Goal: Task Accomplishment & Management: Use online tool/utility

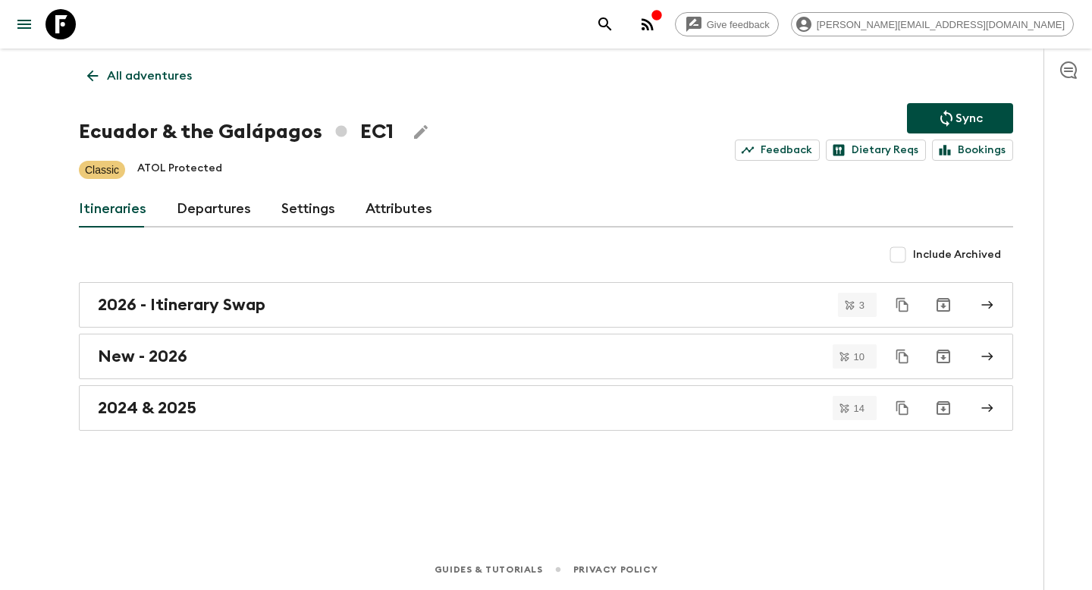
click at [114, 77] on p "All adventures" at bounding box center [149, 76] width 85 height 18
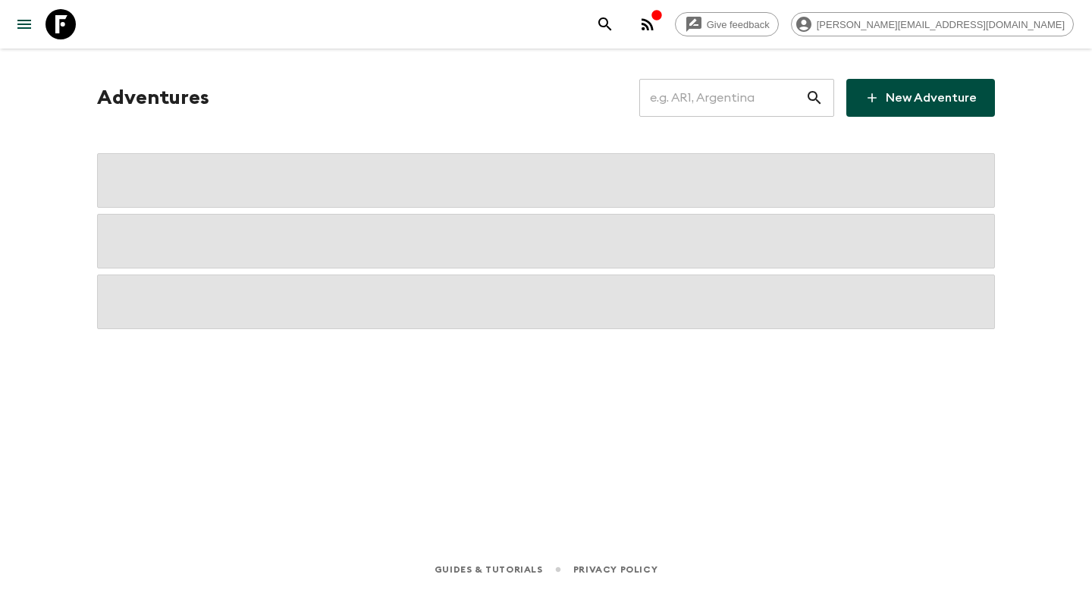
click at [710, 99] on input "text" at bounding box center [722, 98] width 166 height 42
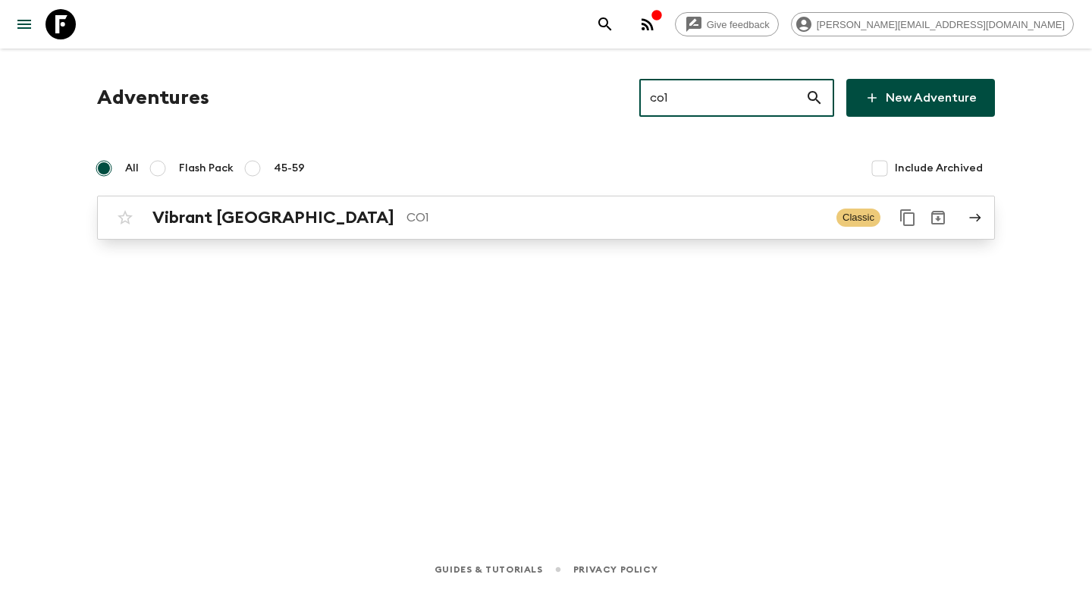
type input "co1"
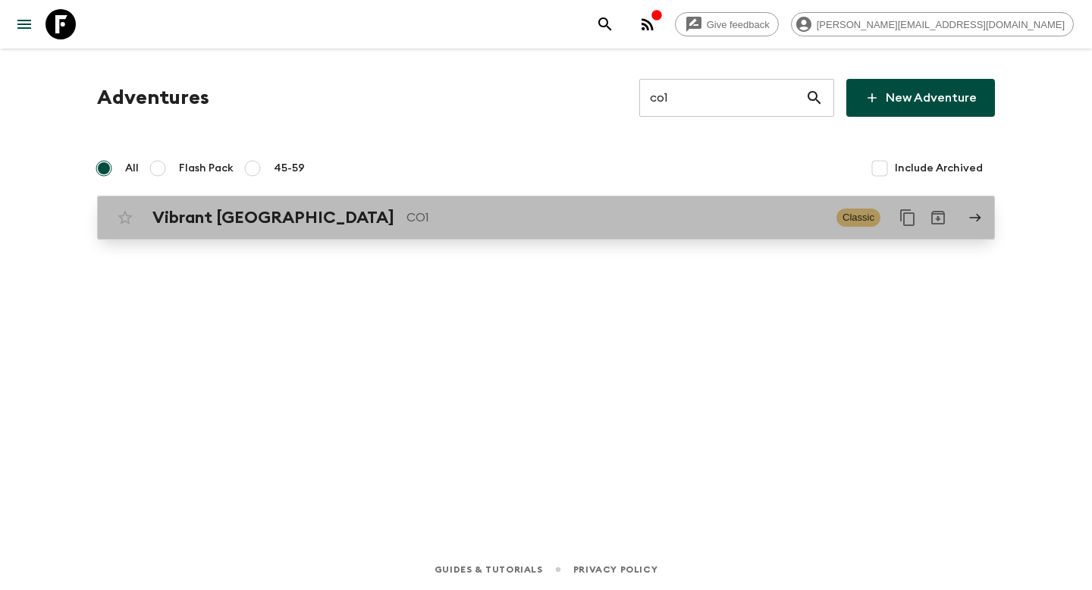
click at [524, 225] on p "CO1" at bounding box center [615, 218] width 418 height 18
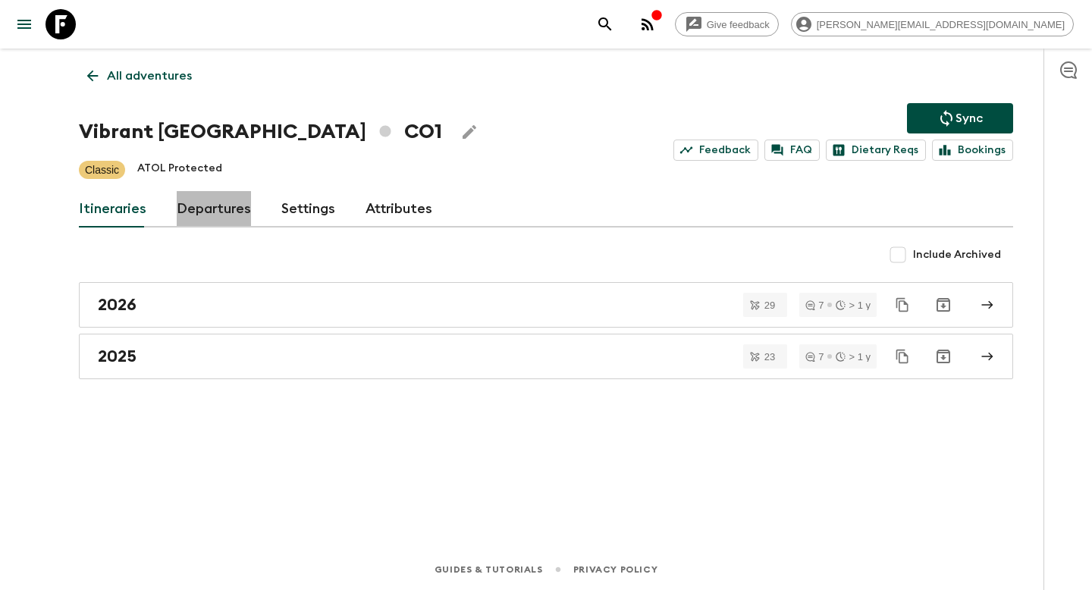
click at [215, 209] on link "Departures" at bounding box center [214, 209] width 74 height 36
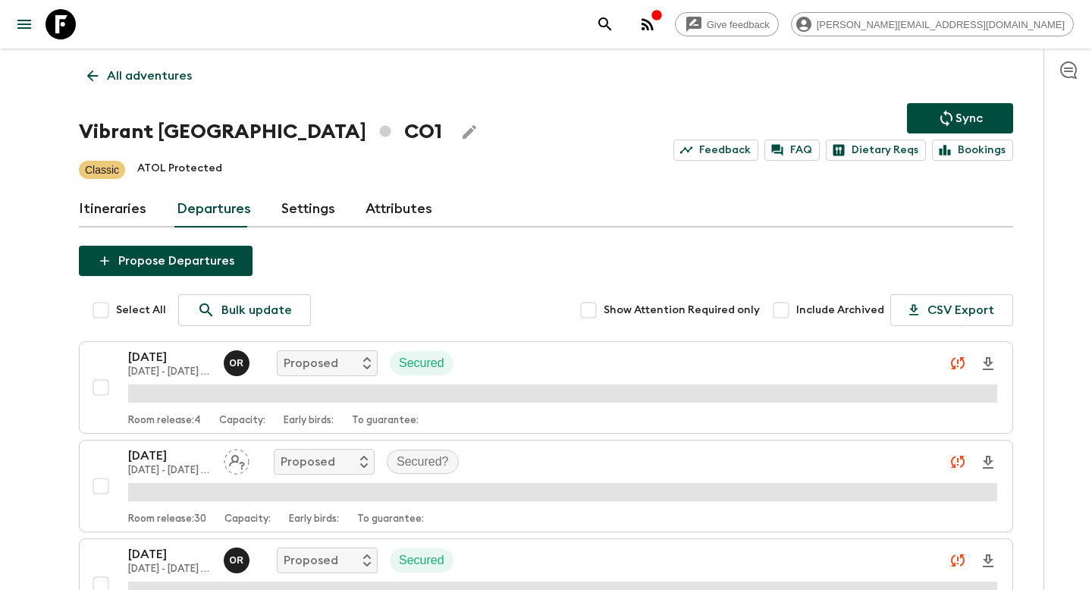
scroll to position [2822, 0]
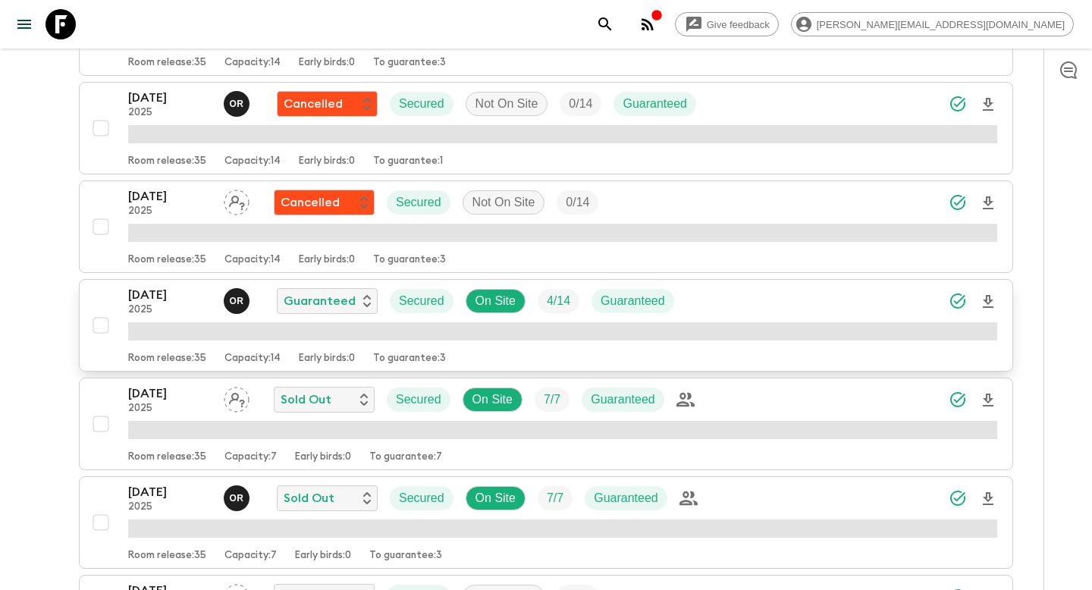
click at [775, 301] on div "[DATE] 2025 O R Guaranteed Secured On Site 4 / 14 Guaranteed" at bounding box center [562, 301] width 869 height 30
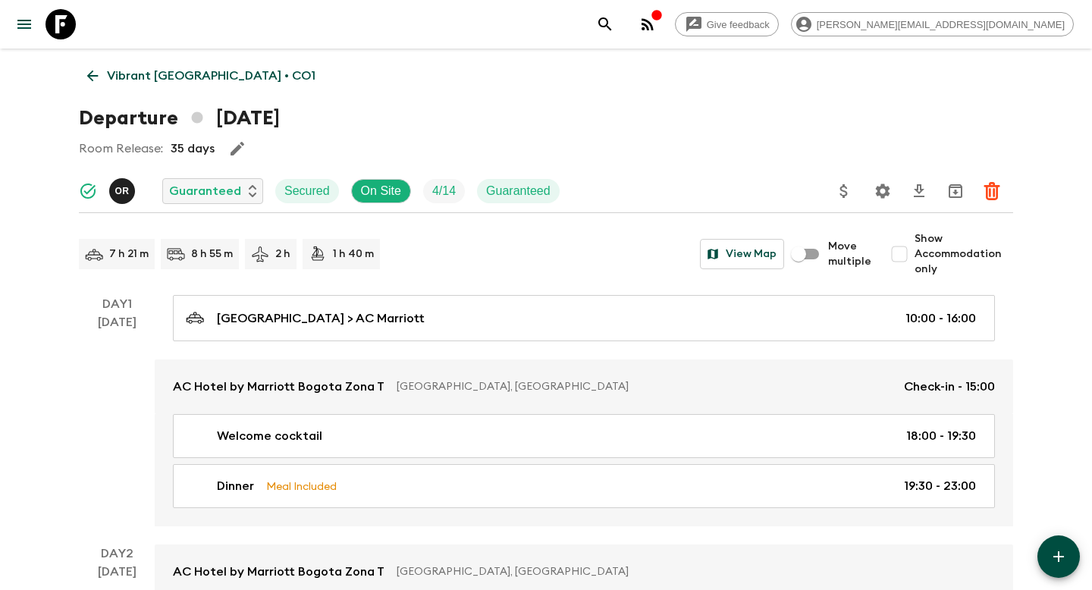
click at [845, 180] on button "Update Price, Early Bird Discount and Costs" at bounding box center [844, 191] width 30 height 30
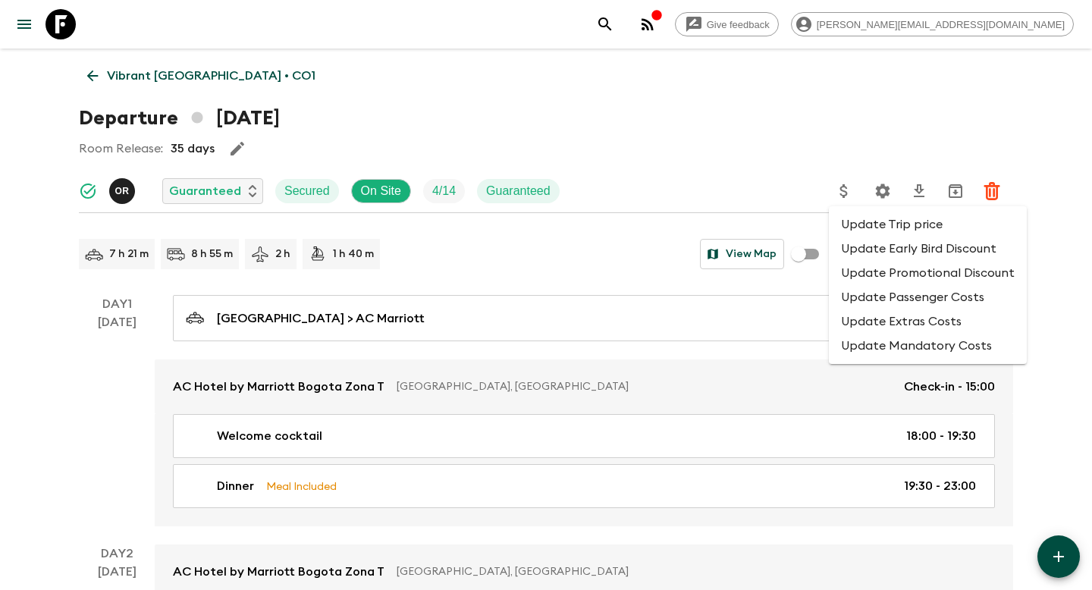
click at [856, 284] on li "Update Promotional Discount" at bounding box center [928, 273] width 198 height 24
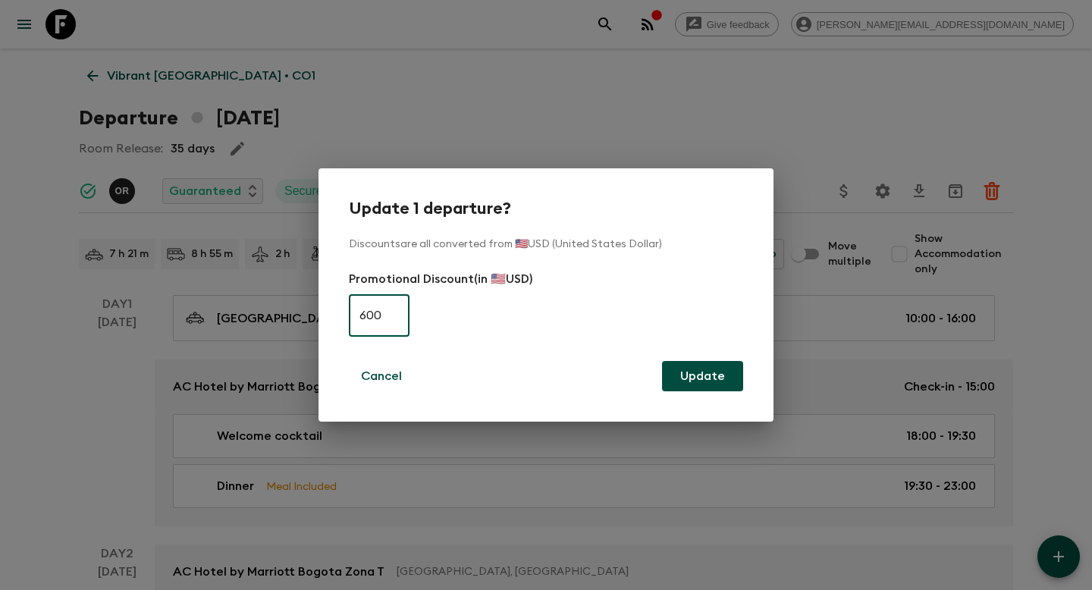
click at [389, 307] on input "600" at bounding box center [379, 315] width 61 height 42
type input "0"
click at [698, 377] on button "Update" at bounding box center [702, 376] width 81 height 30
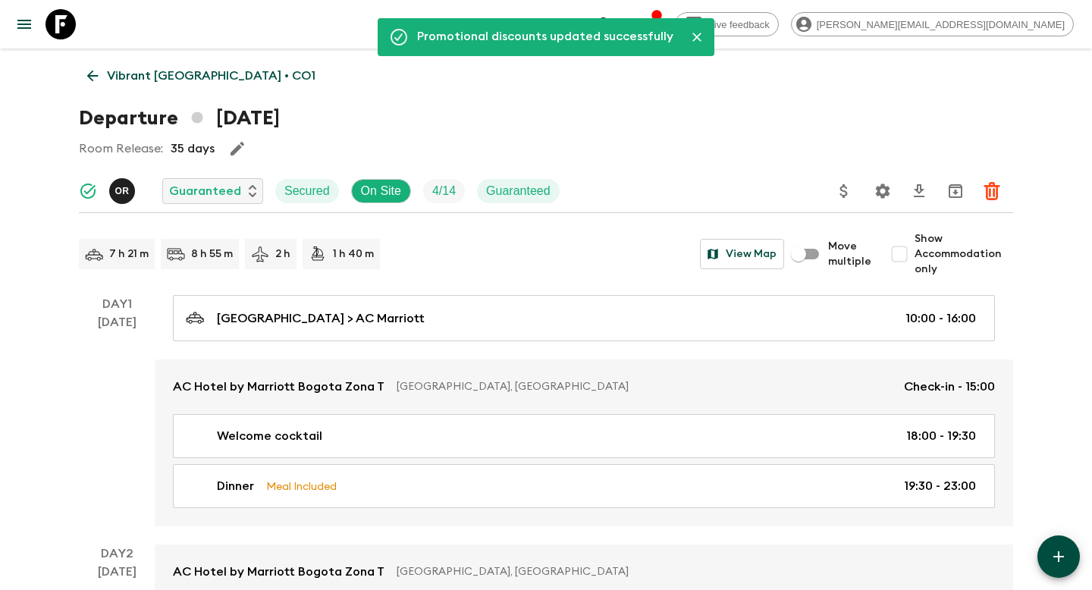
click at [212, 71] on p "Vibrant [GEOGRAPHIC_DATA] • CO1" at bounding box center [211, 76] width 209 height 18
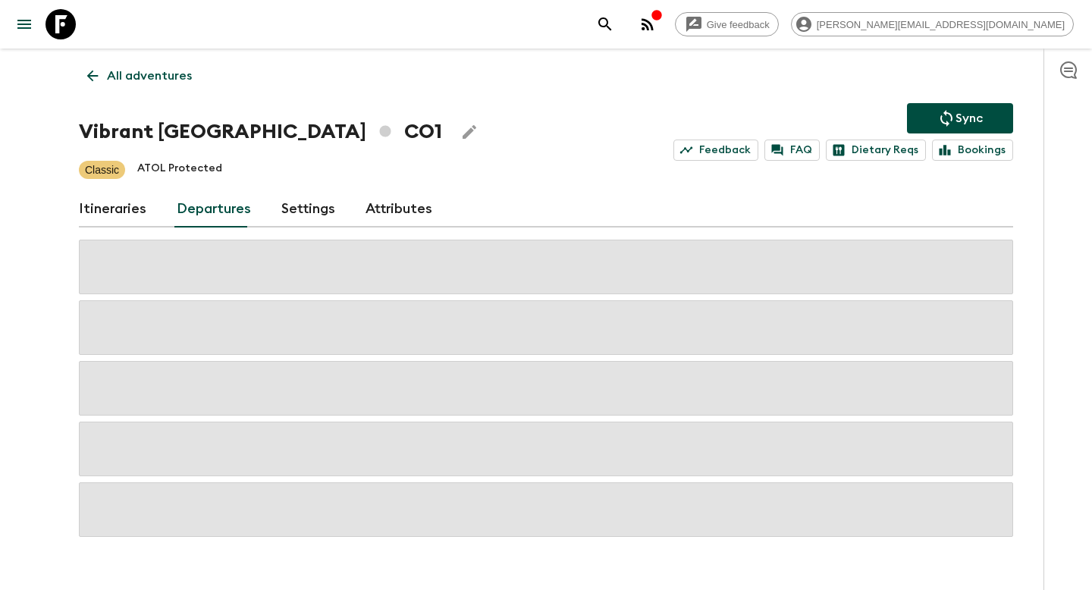
click at [971, 125] on p "Sync" at bounding box center [968, 118] width 27 height 18
